Goal: Task Accomplishment & Management: Manage account settings

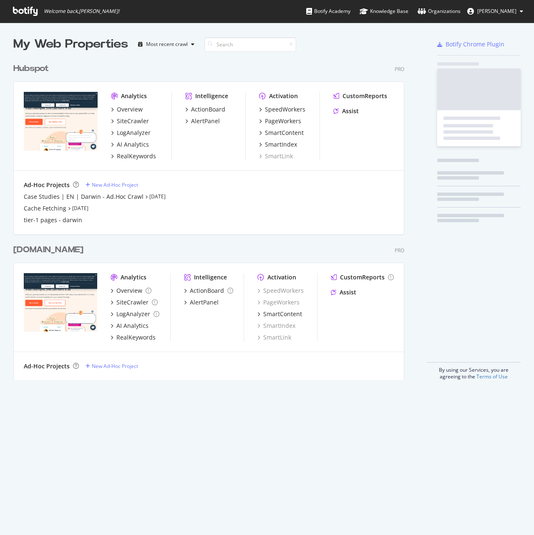
scroll to position [321, 391]
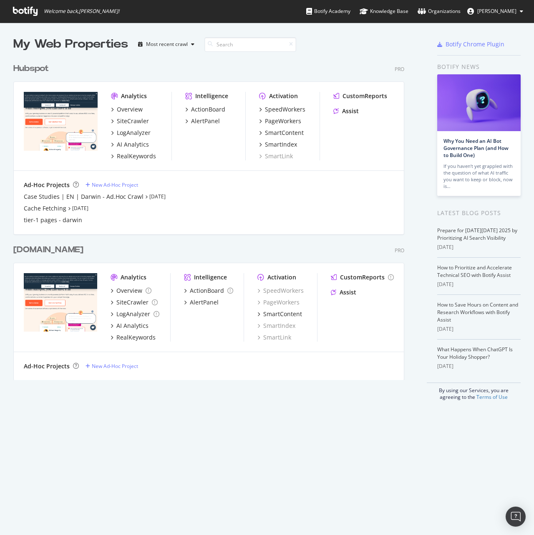
click at [38, 67] on div "Hubspot" at bounding box center [30, 69] width 35 height 12
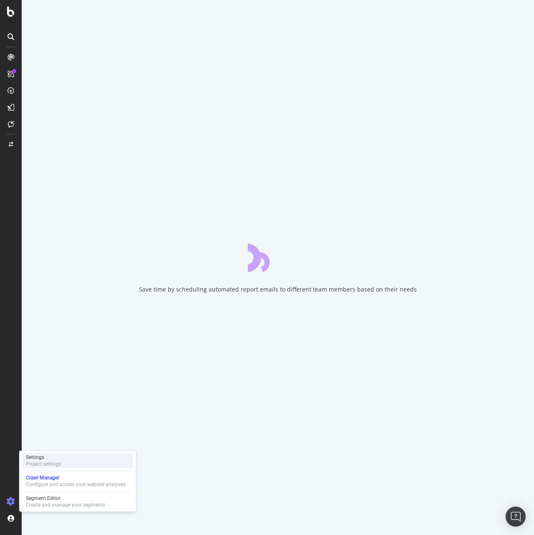
click at [70, 467] on div "Settings Project settings" at bounding box center [78, 460] width 110 height 15
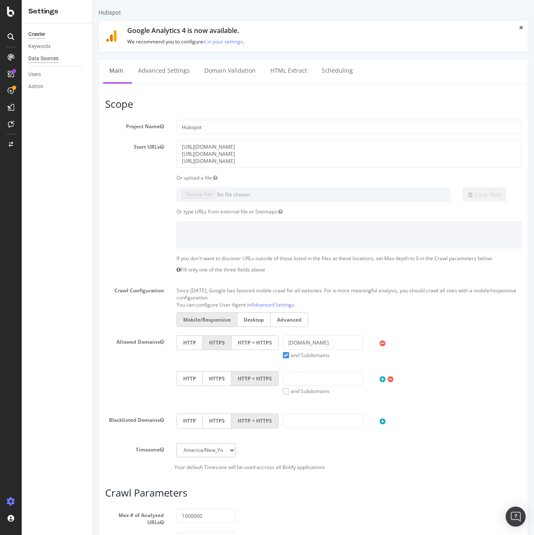
click at [53, 58] on div "Data Sources" at bounding box center [43, 58] width 30 height 9
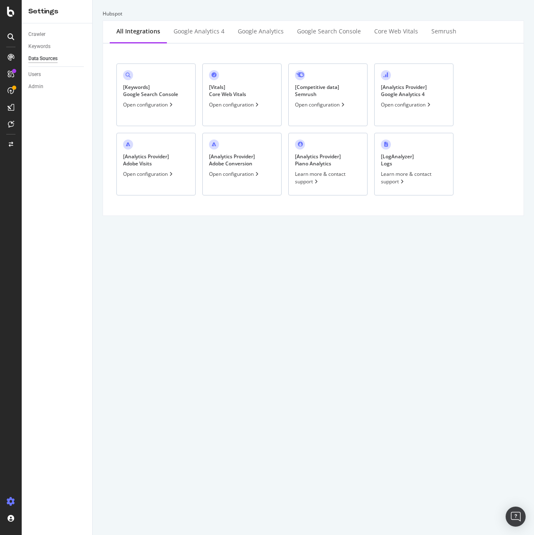
click at [145, 94] on div "[ Keywords ] Google Search Console" at bounding box center [150, 90] width 55 height 14
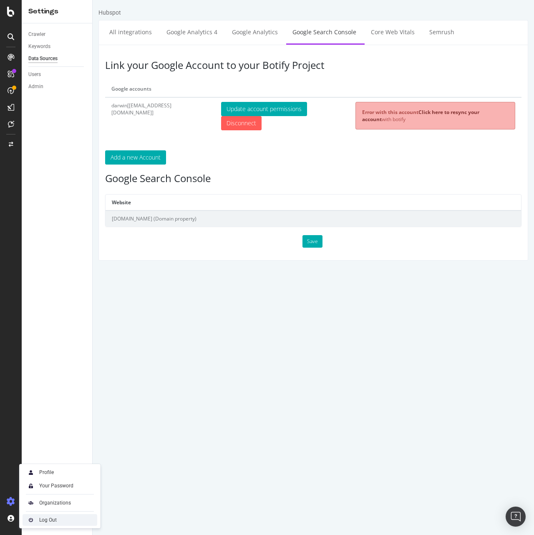
click at [47, 518] on div "Log Out" at bounding box center [48, 519] width 18 height 7
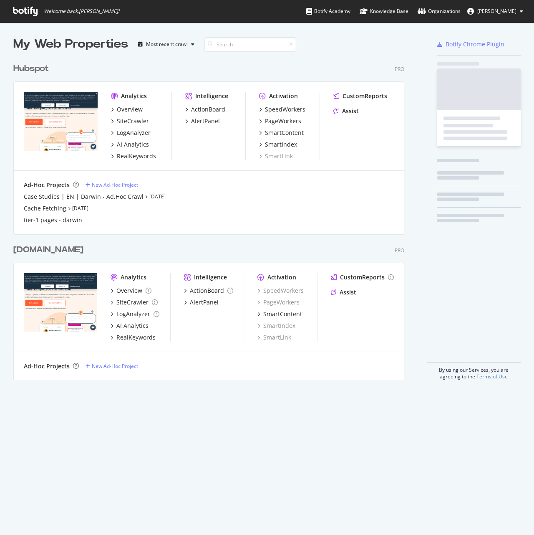
scroll to position [321, 391]
